Goal: Task Accomplishment & Management: Complete application form

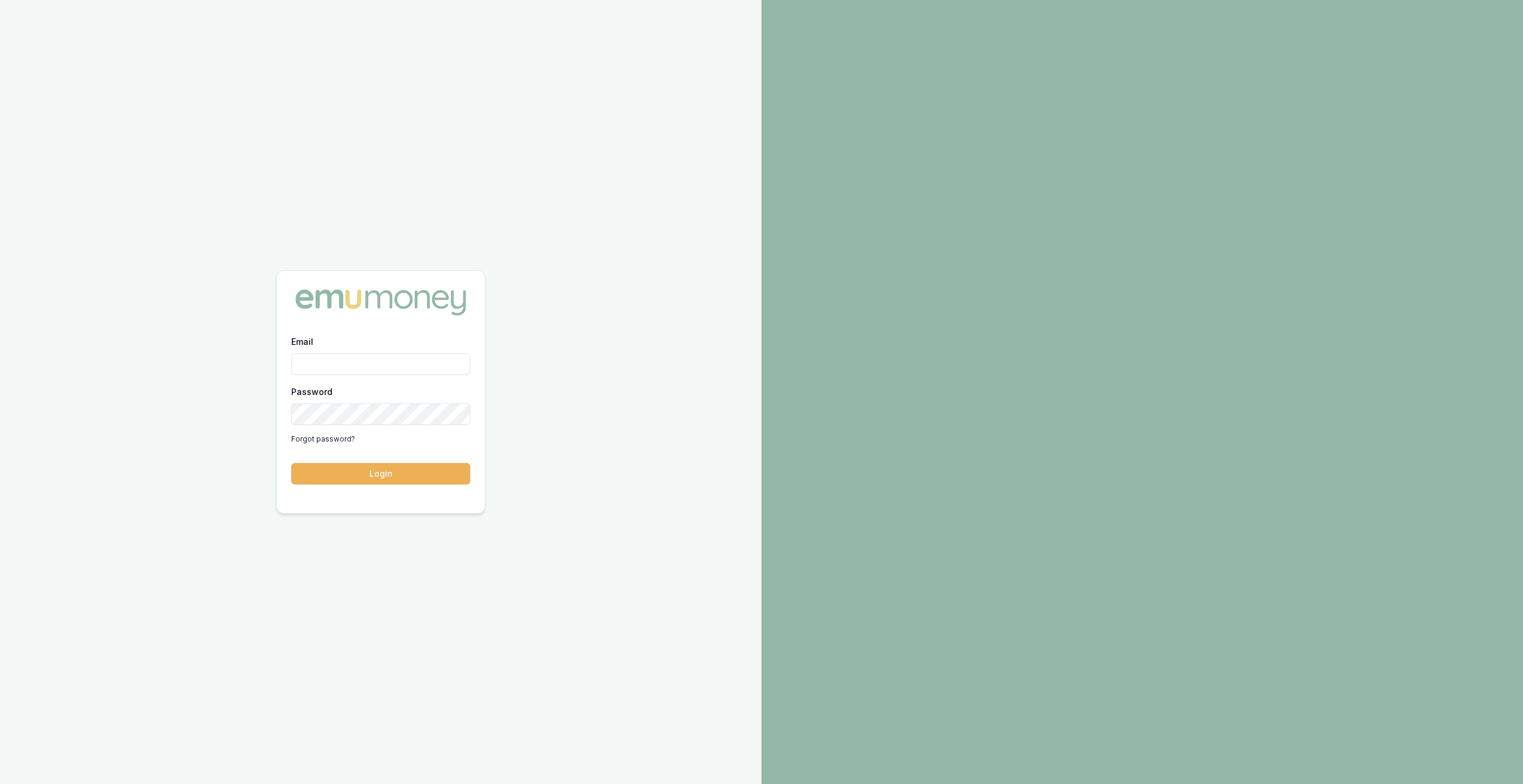
type input "[PERSON_NAME][EMAIL_ADDRESS][DOMAIN_NAME]"
click at [360, 477] on button "Login" at bounding box center [380, 473] width 179 height 21
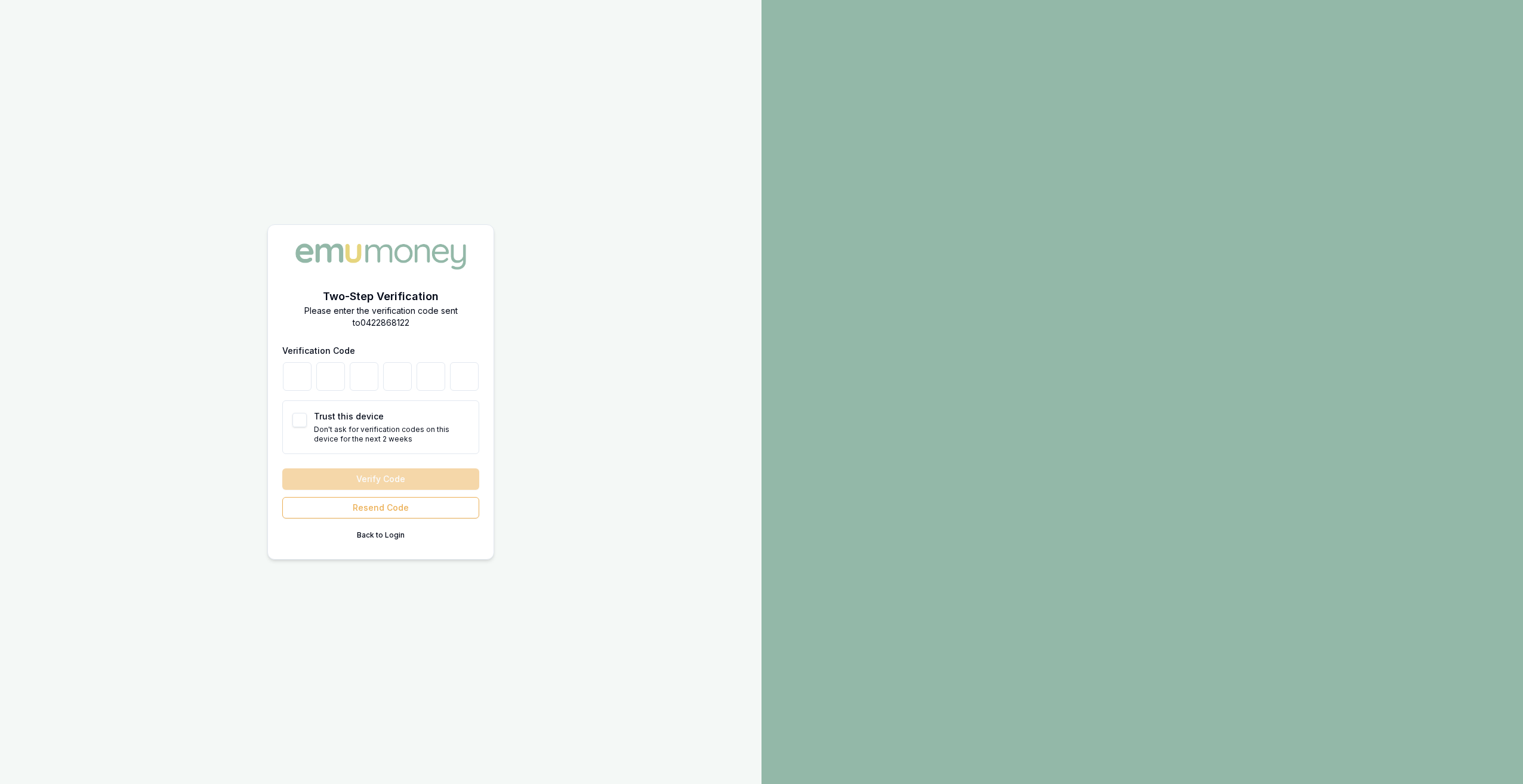
click at [299, 419] on button "Trust this device" at bounding box center [299, 420] width 14 height 14
checkbox input "true"
click at [295, 376] on input "number" at bounding box center [297, 376] width 29 height 29
type input "4"
type input "5"
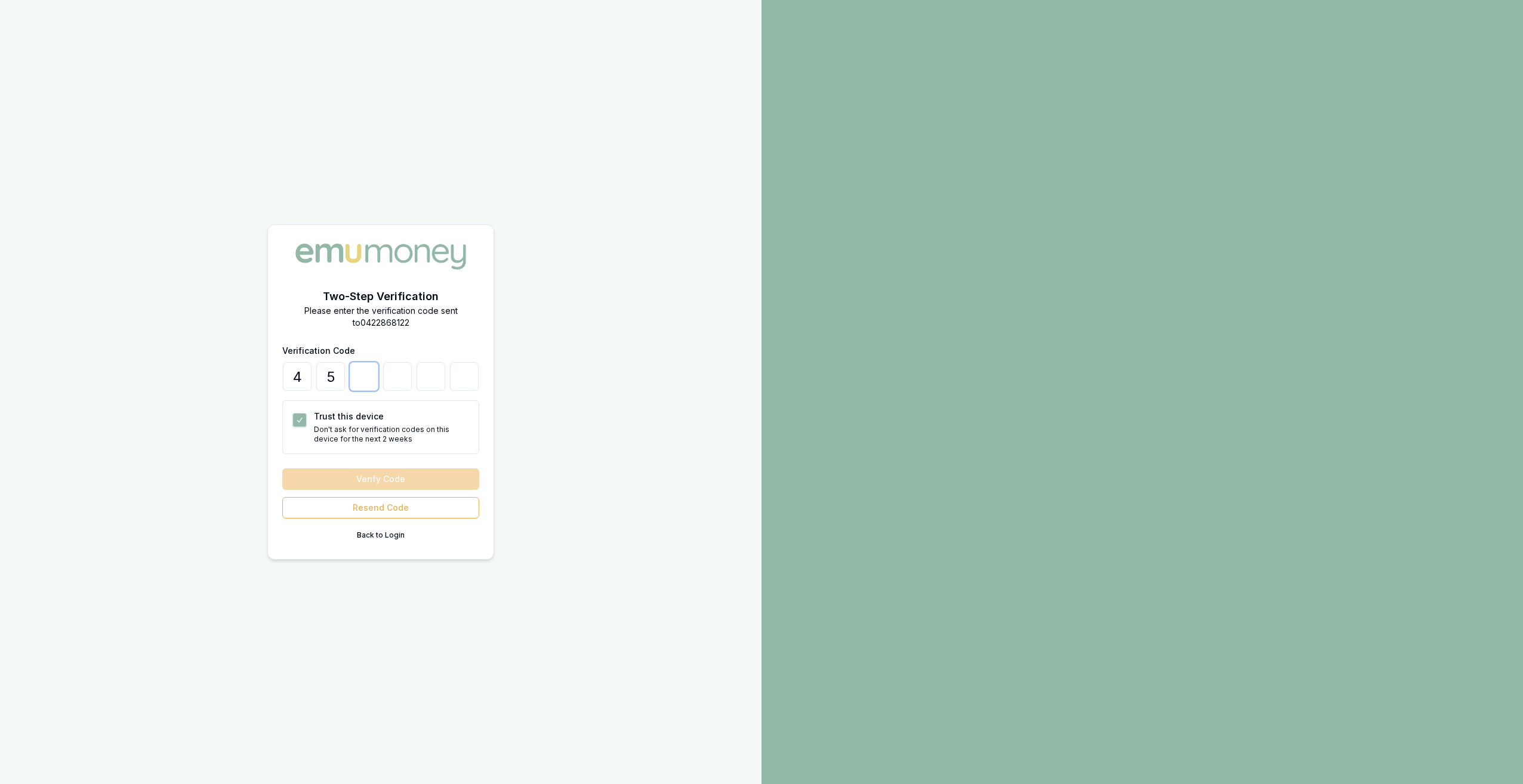
type input "0"
type input "6"
type input "0"
type input "7"
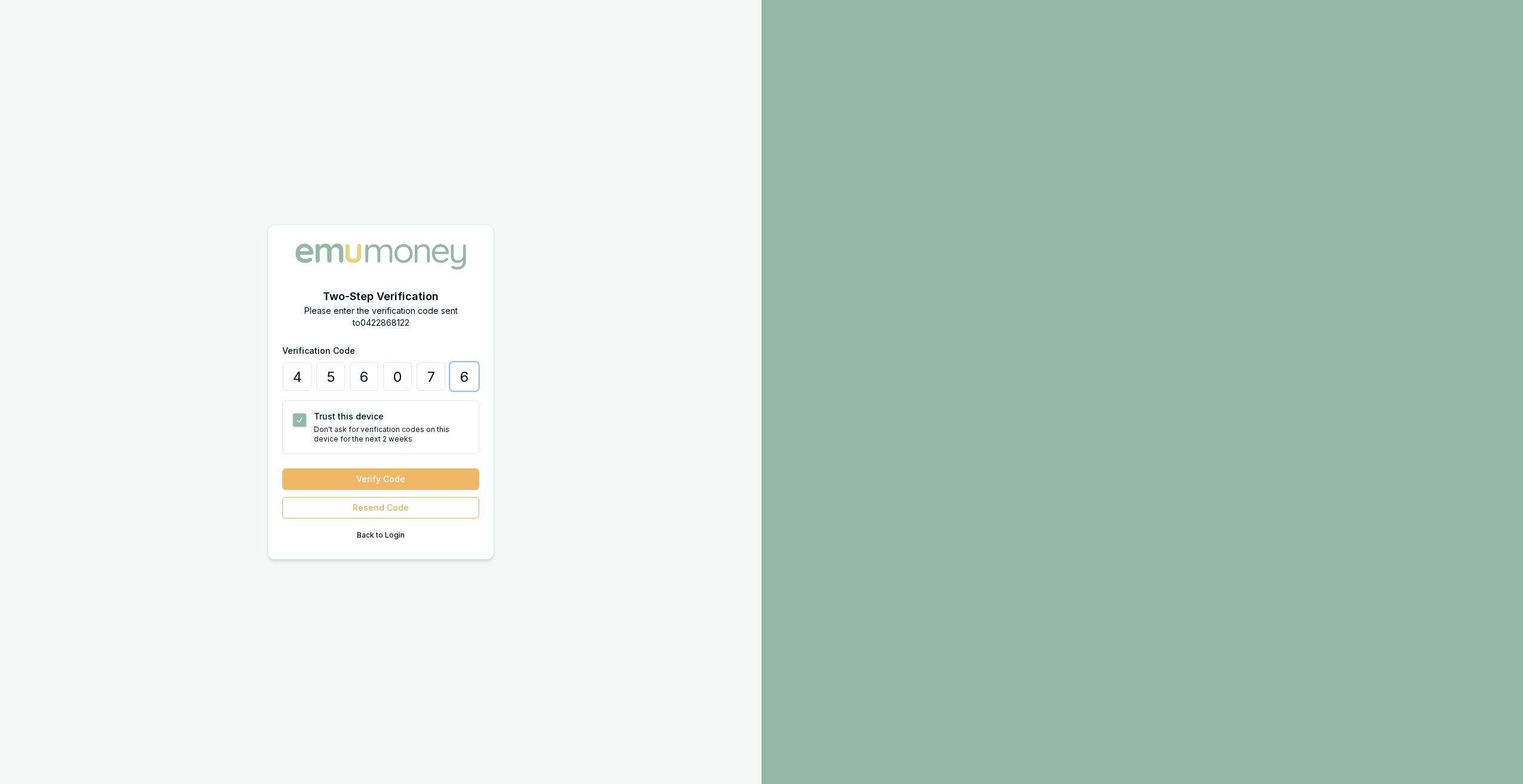
type input "6"
click at [323, 483] on button "Verify Code" at bounding box center [381, 478] width 197 height 21
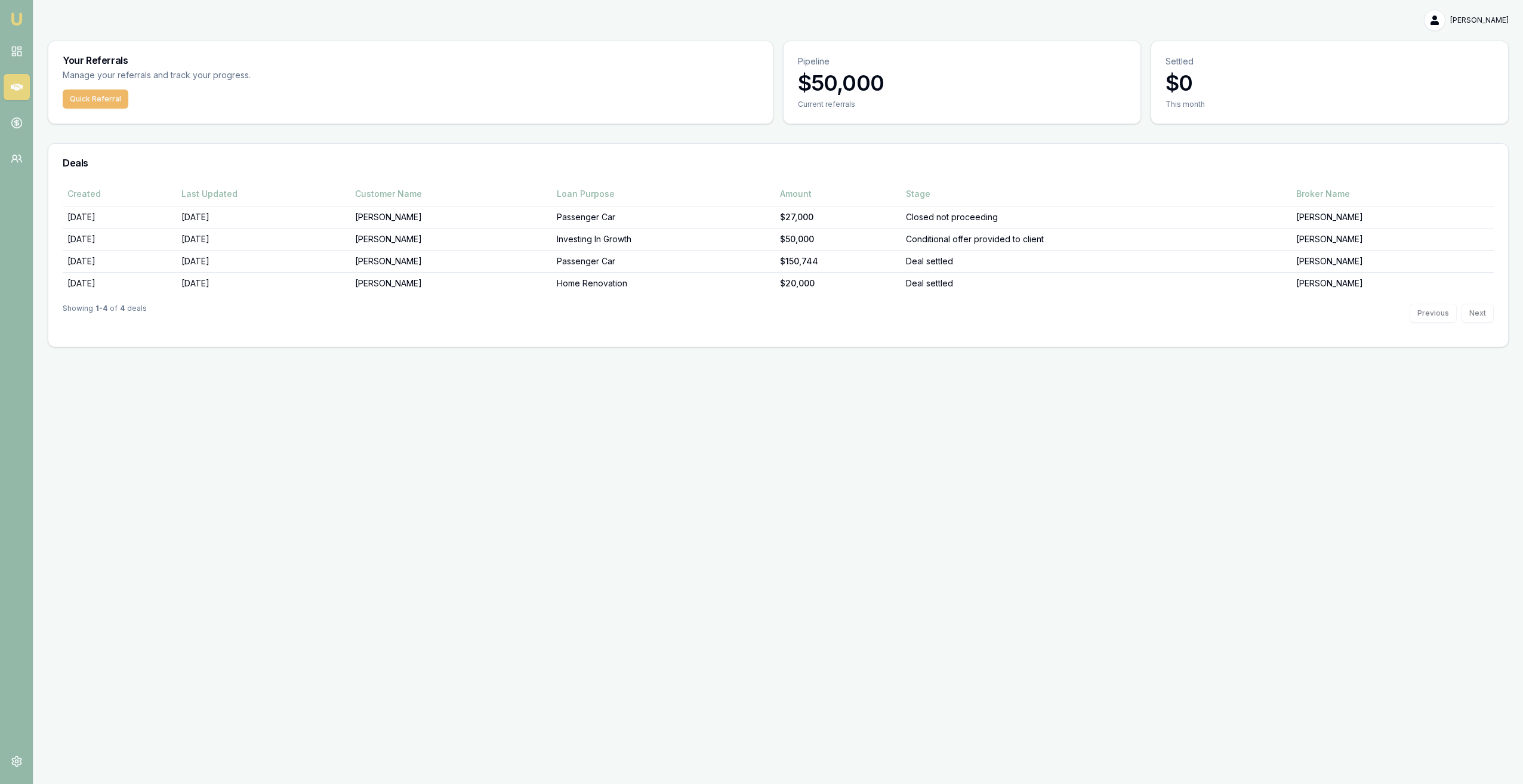
click at [79, 102] on button "Quick Referral" at bounding box center [95, 99] width 65 height 19
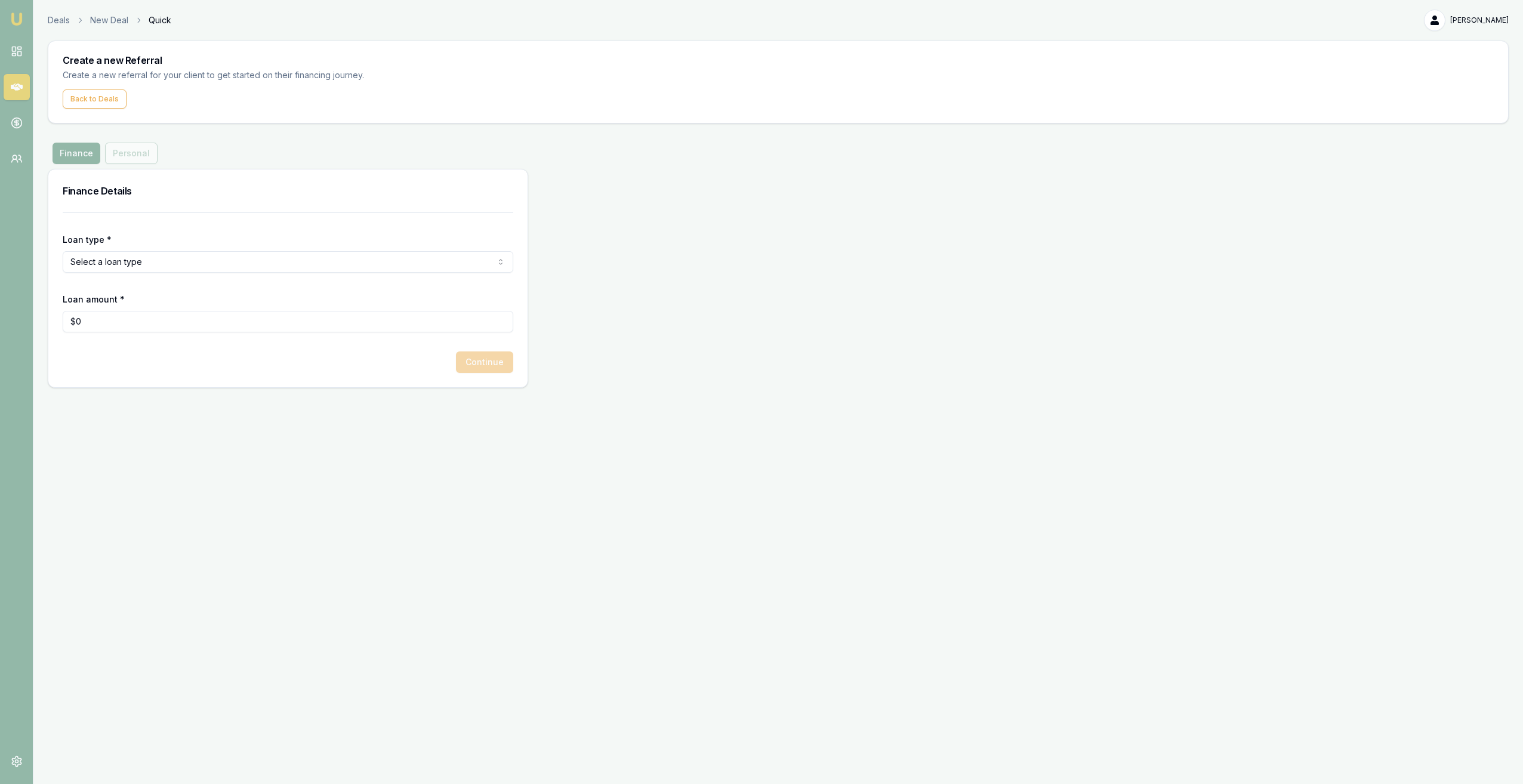
click at [126, 266] on html "Emu Money Deals New Deal Quick Sahani Kurwa Toggle Menu Create a new Referral C…" at bounding box center [761, 392] width 1523 height 784
select select "COMMERCIAL_LOAN"
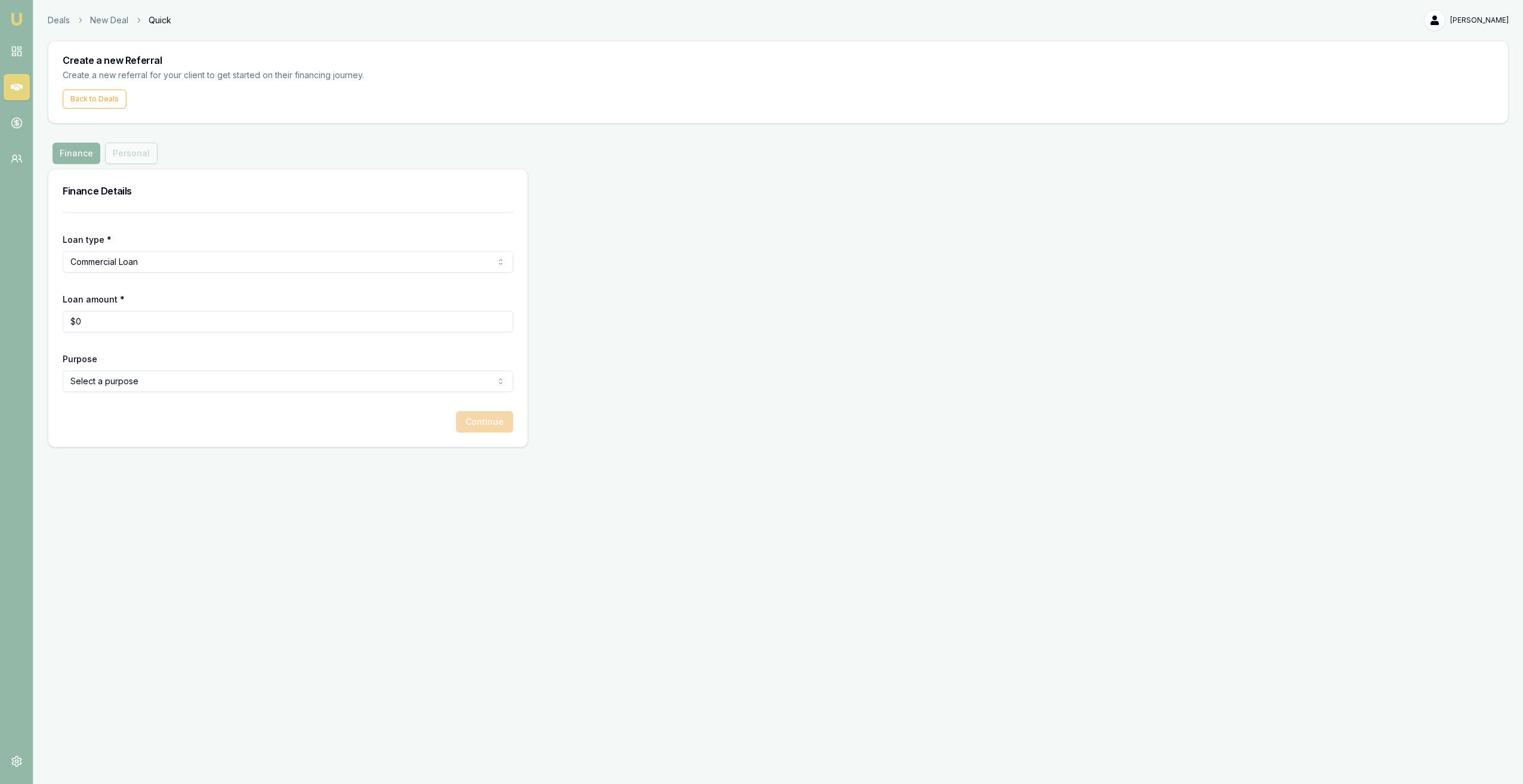
type input "0"
click at [143, 319] on input "0" at bounding box center [288, 321] width 451 height 21
type input "$30,000"
click at [510, 335] on form "Loan type * Commercial Loan Consumer Loan Consumer Asset Commercial Loan Commer…" at bounding box center [288, 321] width 451 height 220
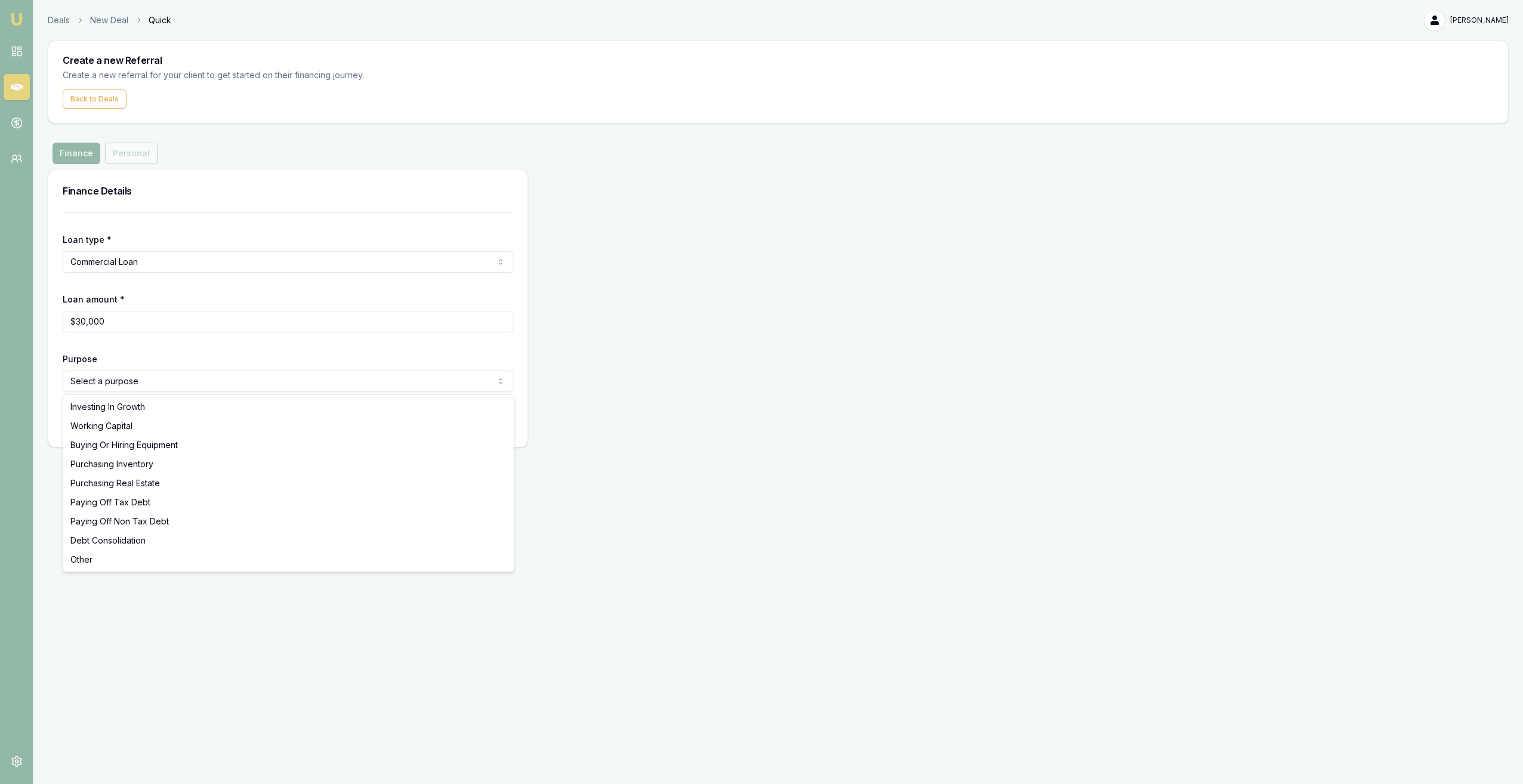
click at [182, 384] on html "Emu Money Deals New Deal Quick Sahani Kurwa Toggle Menu Create a new Referral C…" at bounding box center [761, 392] width 1523 height 784
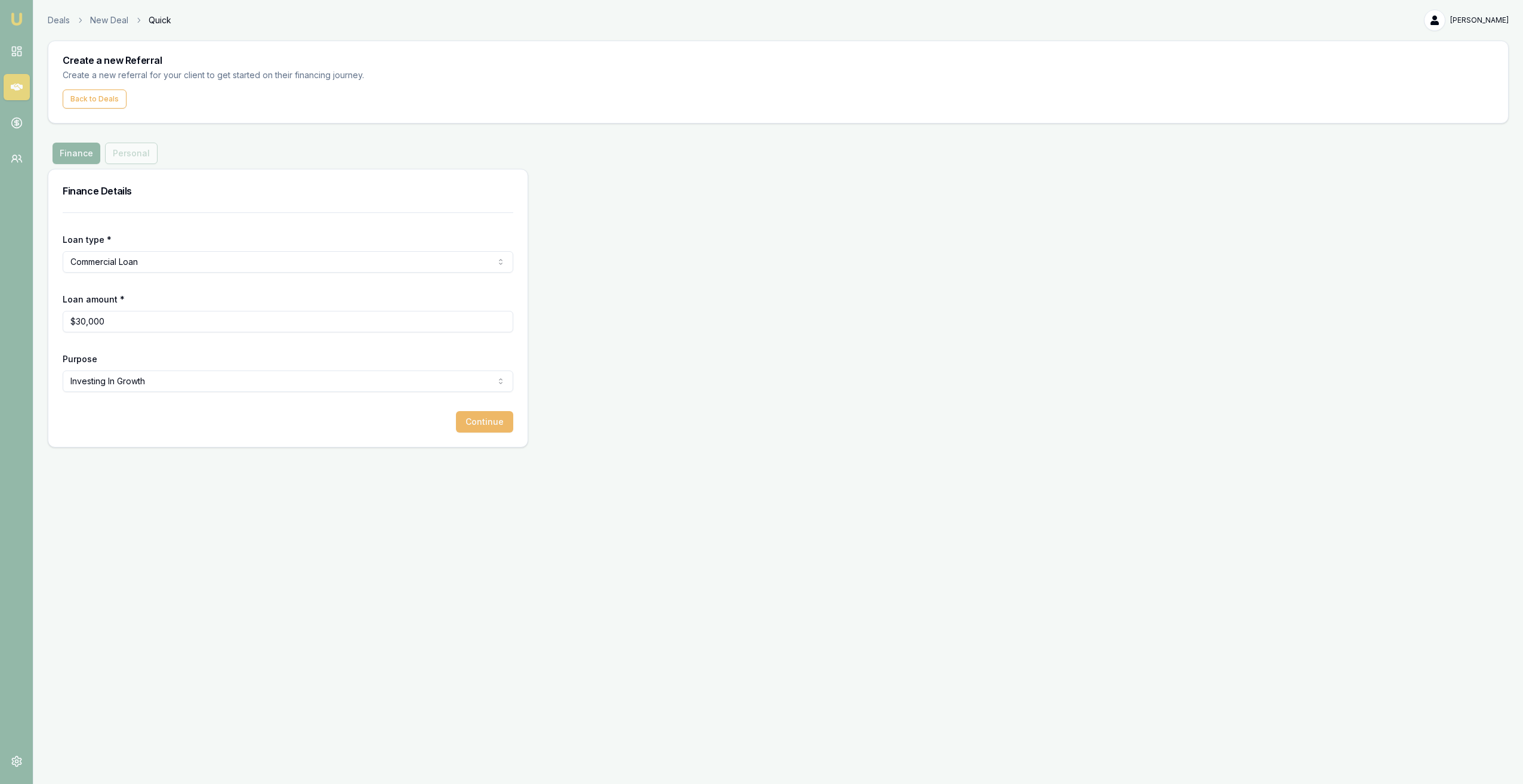
click at [471, 416] on button "Continue" at bounding box center [484, 421] width 57 height 21
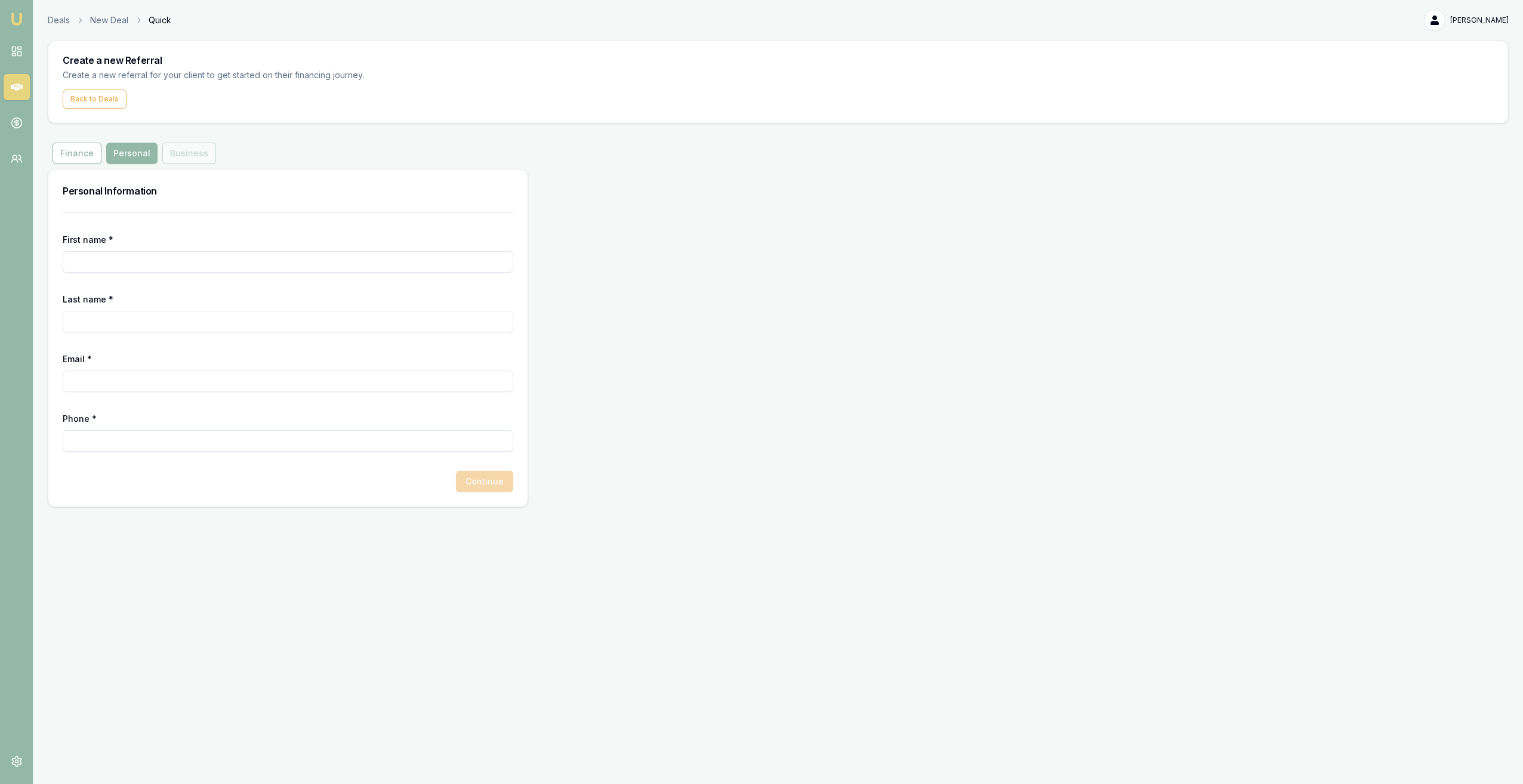
click at [186, 266] on input "First name *" at bounding box center [288, 262] width 451 height 21
type input "Melanie"
type input "Playdon"
paste input "Melanie Playdon <m.playdon@yahoo.com>"
type input "m.playdon@yahoo.com"
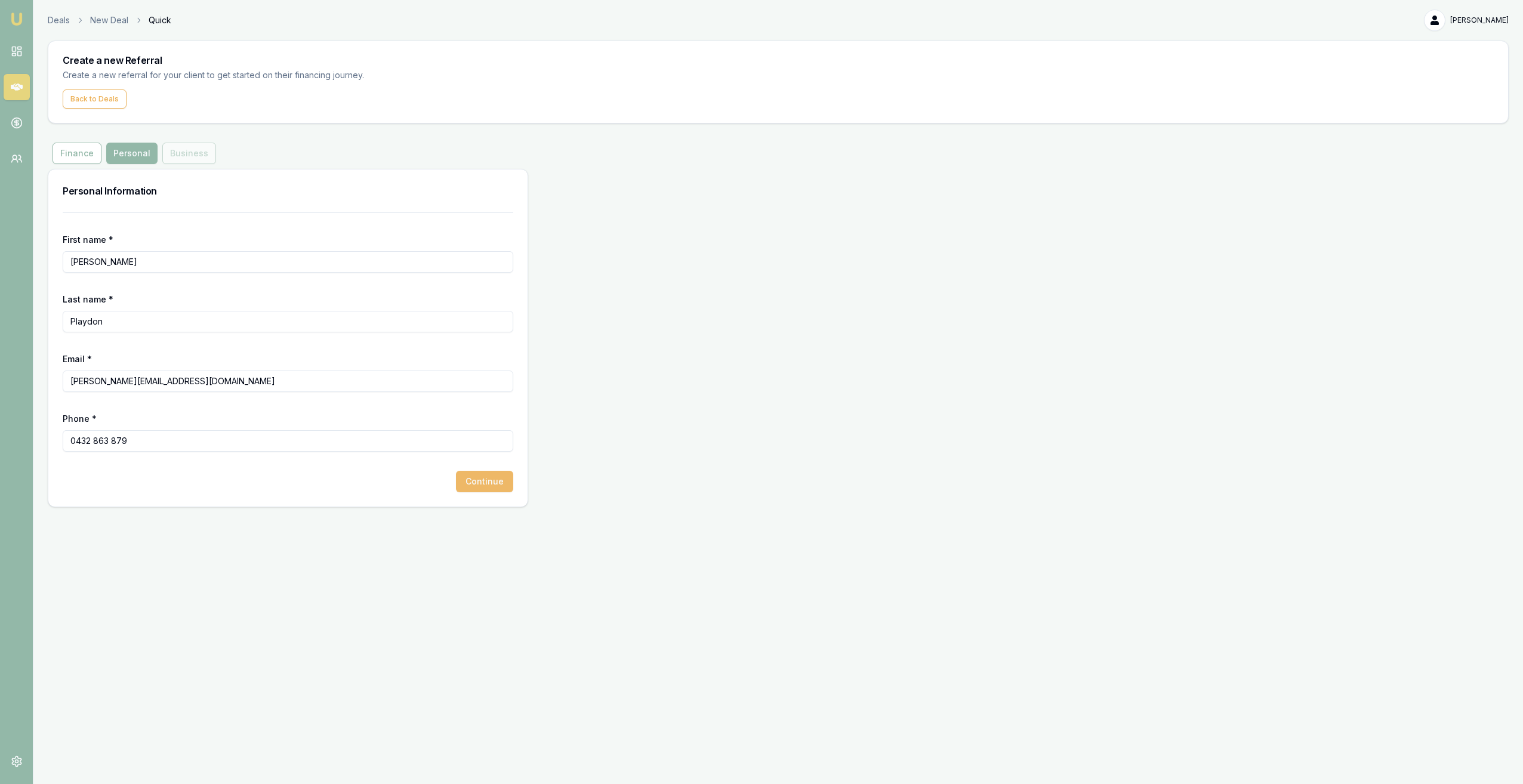
type input "0432 863 879"
click at [498, 492] on button "Continue" at bounding box center [484, 481] width 57 height 21
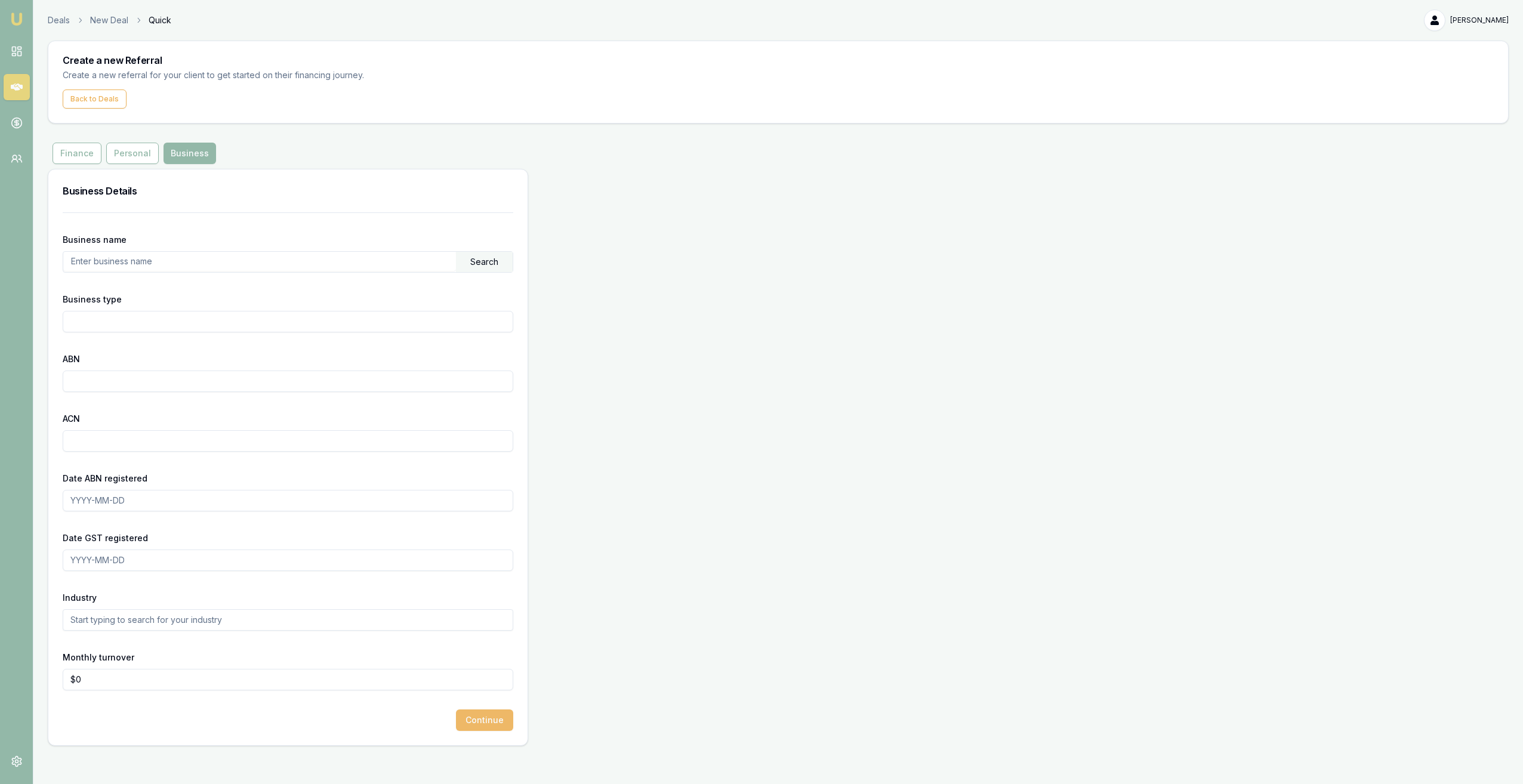
click at [494, 726] on button "Continue" at bounding box center [484, 720] width 57 height 21
click at [180, 265] on input "text" at bounding box center [260, 261] width 393 height 19
type input "M & M Trading Services"
type input "35664166303"
type input "664166303"
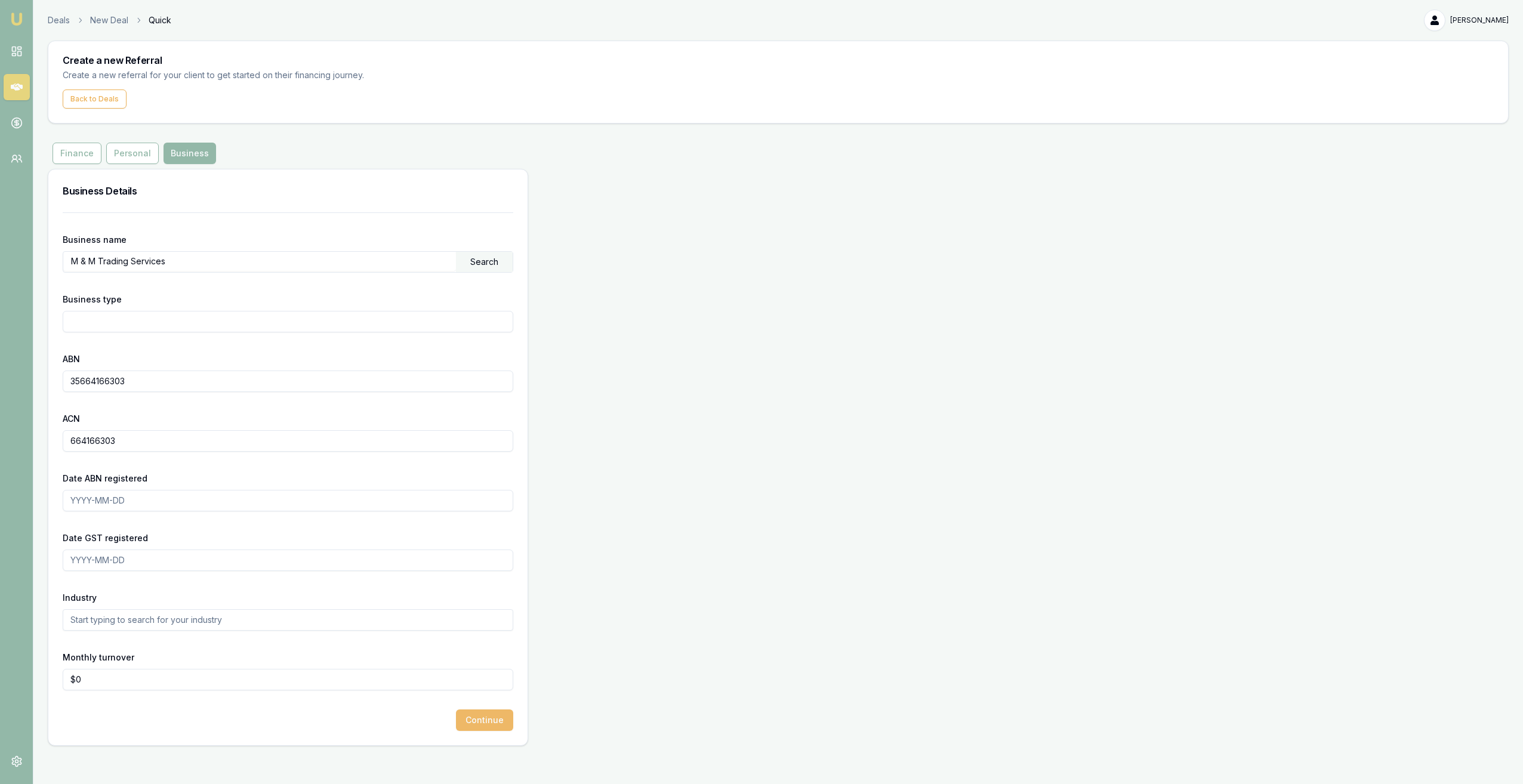
click at [481, 711] on button "Continue" at bounding box center [484, 720] width 57 height 21
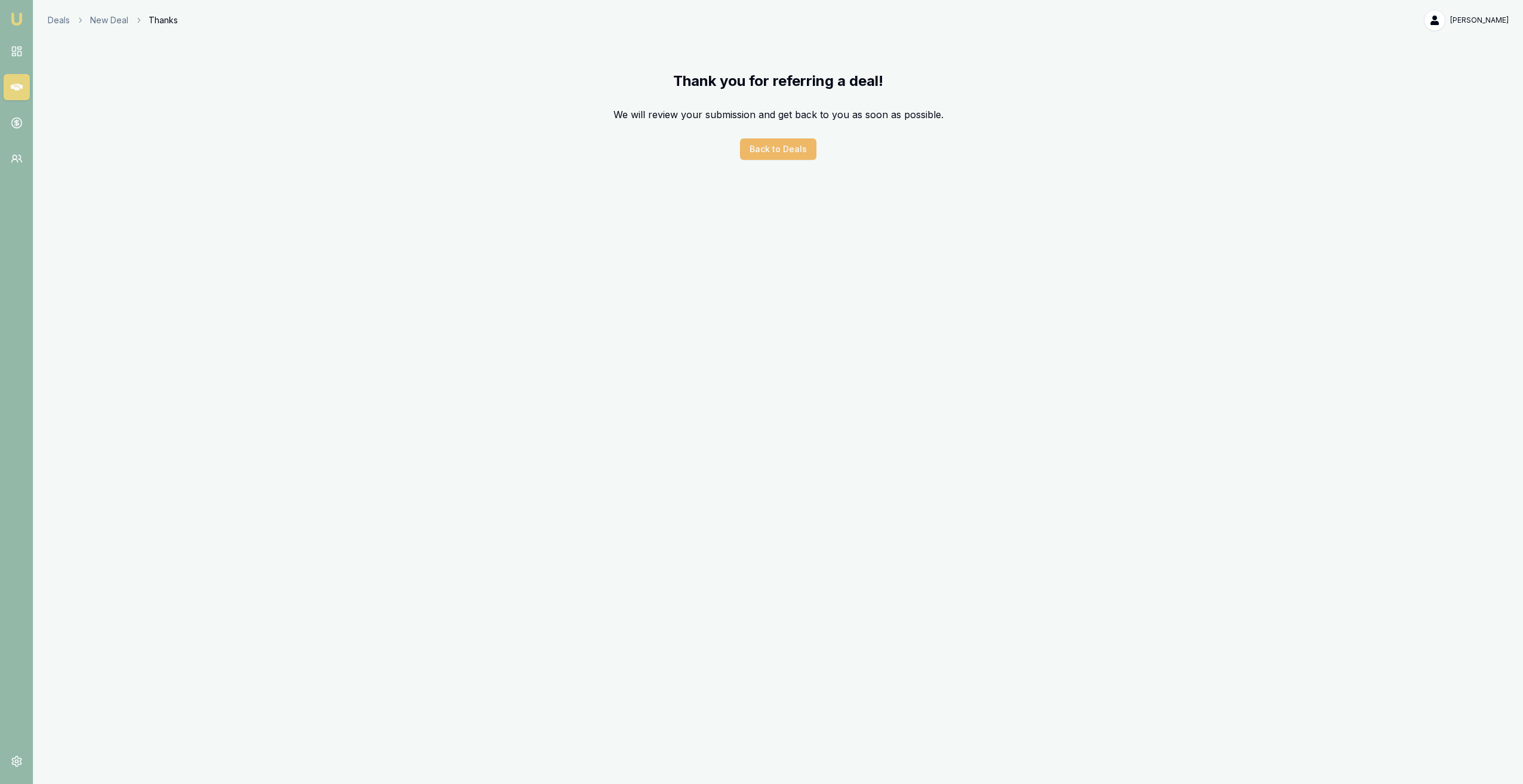
click at [770, 152] on button "Back to Deals" at bounding box center [778, 149] width 77 height 21
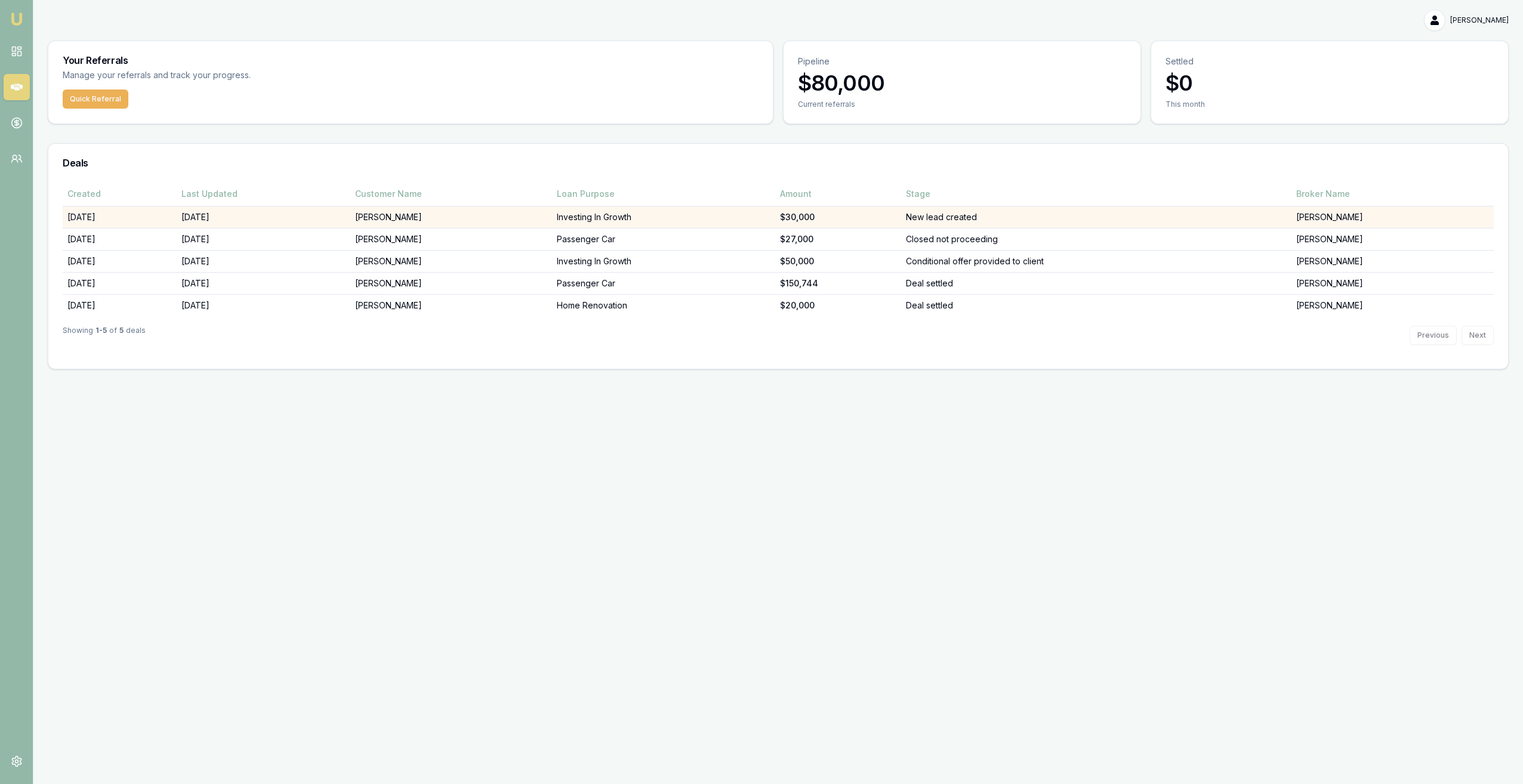
click at [204, 213] on td "08/09/25" at bounding box center [264, 217] width 174 height 22
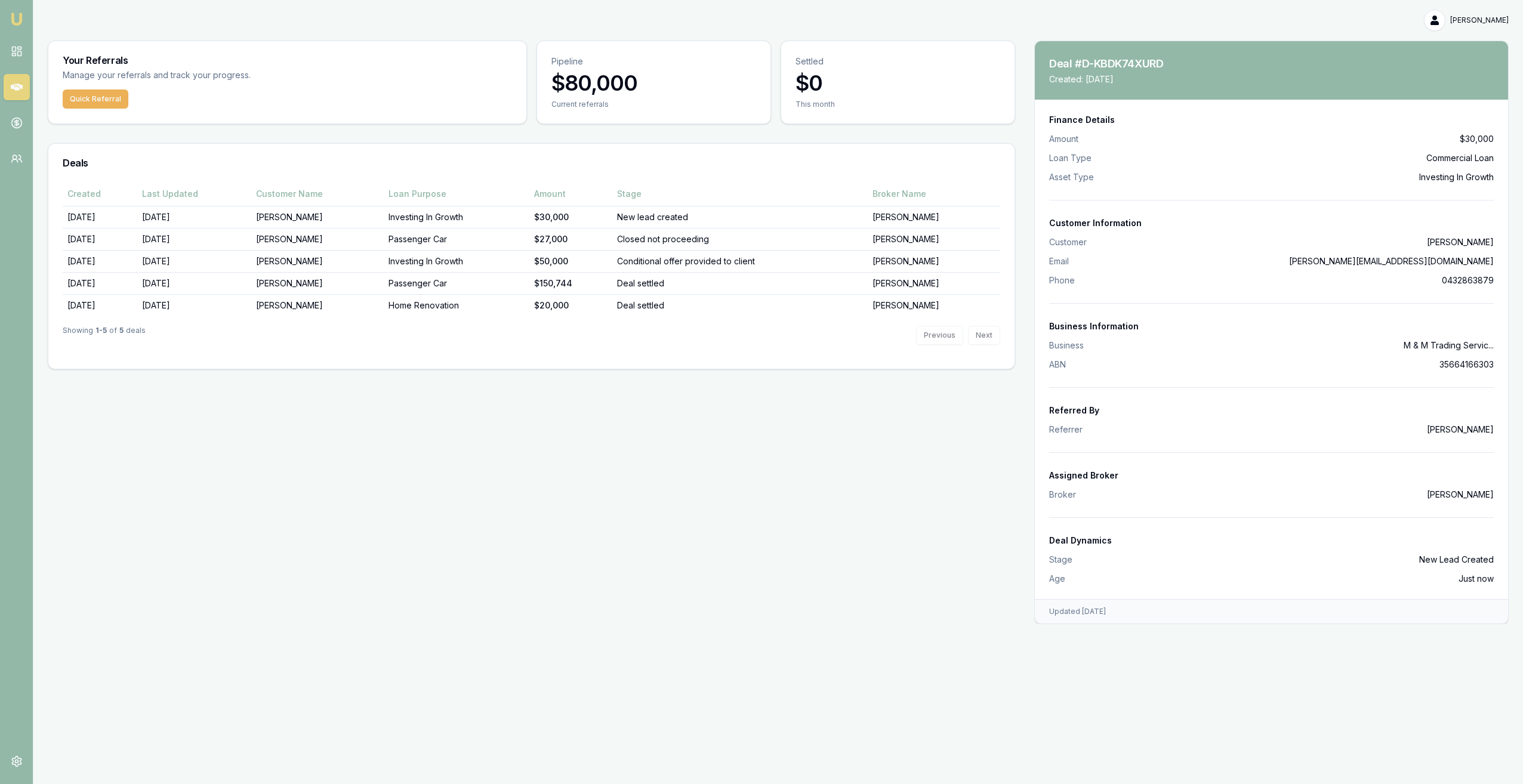
click at [292, 542] on main "Your Referrals Manage your referrals and track your progress. Quick Referral Pi…" at bounding box center [778, 332] width 1489 height 583
